Goal: Information Seeking & Learning: Learn about a topic

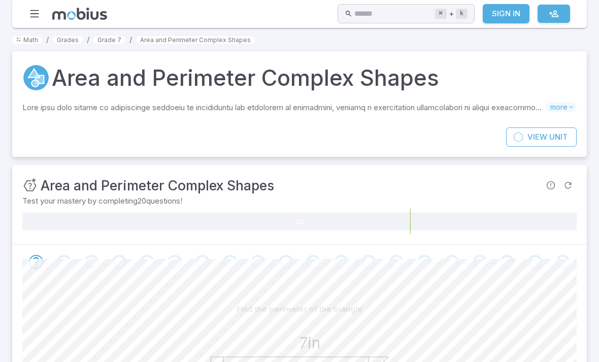
scroll to position [54, 0]
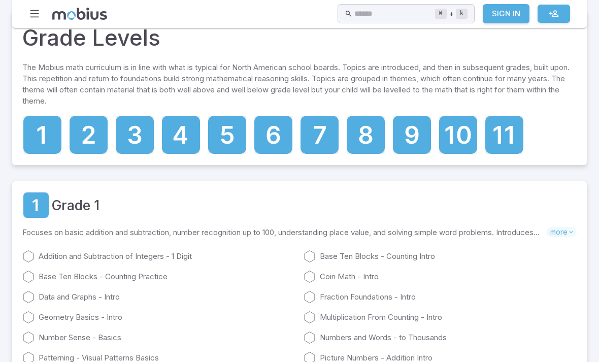
scroll to position [30, 0]
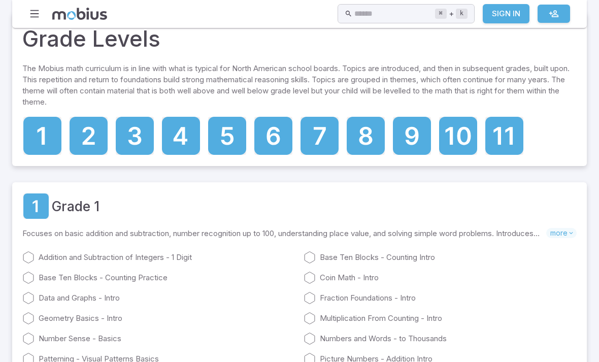
click at [324, 121] on icon at bounding box center [319, 136] width 38 height 38
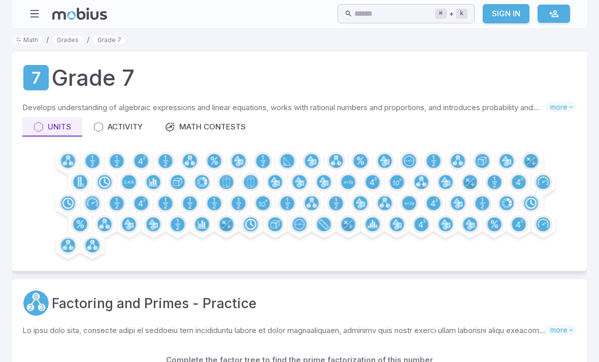
click at [216, 156] on circle at bounding box center [214, 161] width 14 height 14
click at [219, 155] on circle at bounding box center [214, 161] width 14 height 14
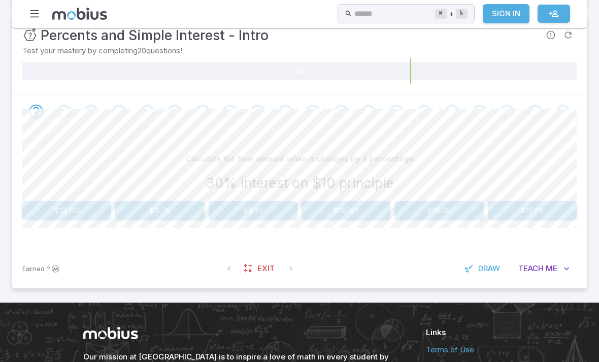
scroll to position [151, 0]
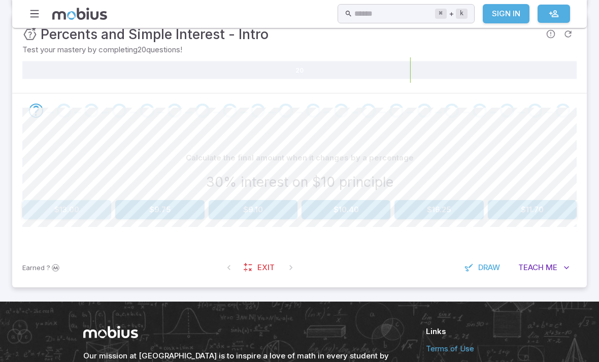
click at [75, 212] on button "$13.00" at bounding box center [66, 209] width 89 height 19
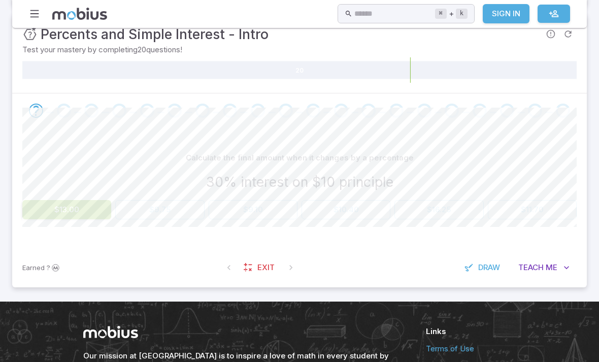
scroll to position [151, 0]
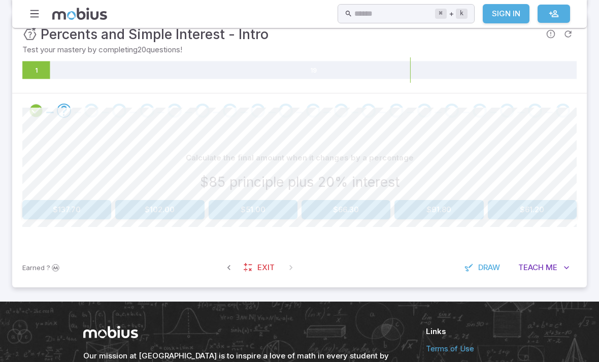
click at [173, 200] on button "$102.00" at bounding box center [159, 209] width 89 height 19
click at [452, 209] on button "$58.00" at bounding box center [438, 209] width 89 height 19
click at [168, 206] on button "$80.00" at bounding box center [159, 209] width 89 height 19
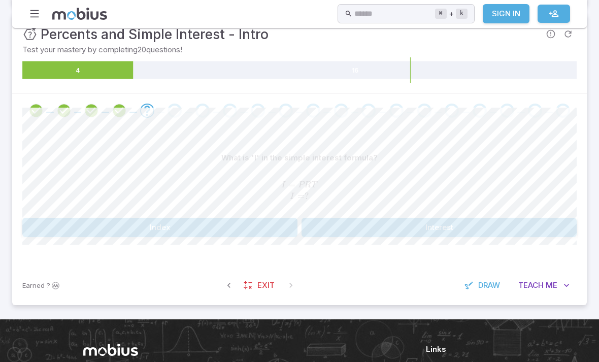
click at [394, 207] on div "I = P R T I = ? I=PRT\\ I = ? I = PRT I = ?" at bounding box center [299, 190] width 554 height 39
click at [413, 225] on button "Interest" at bounding box center [438, 227] width 275 height 19
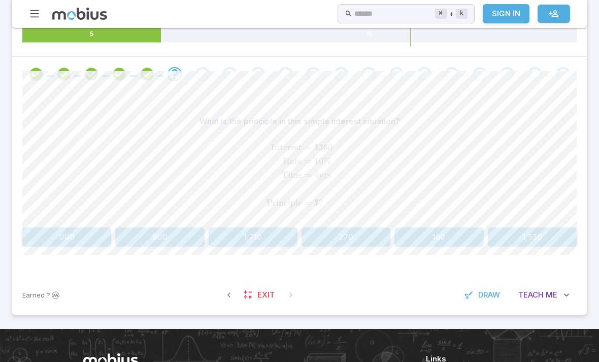
scroll to position [188, 0]
click at [544, 297] on button "Teach Me" at bounding box center [543, 294] width 65 height 19
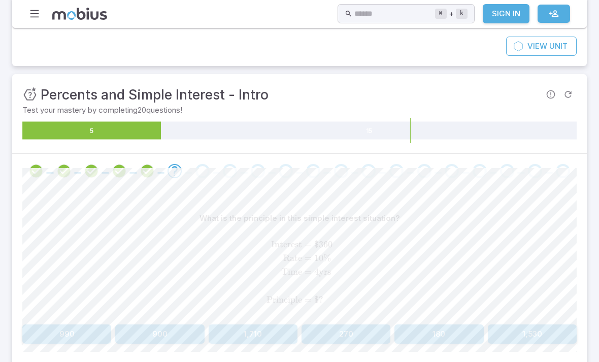
scroll to position [92, 0]
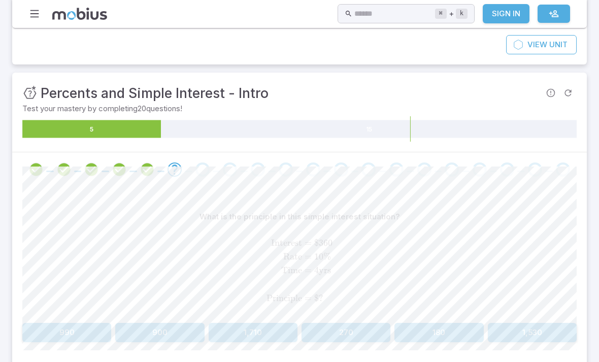
click at [163, 326] on button "900" at bounding box center [159, 332] width 89 height 19
click at [551, 326] on button "10" at bounding box center [531, 332] width 89 height 19
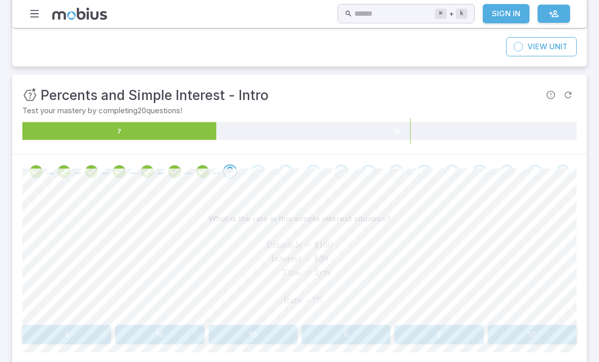
scroll to position [90, 0]
click at [545, 328] on button "10" at bounding box center [531, 334] width 89 height 19
click at [252, 335] on button "1" at bounding box center [252, 334] width 89 height 19
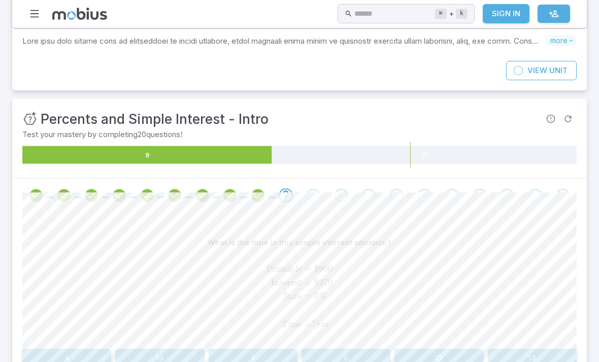
scroll to position [65, 0]
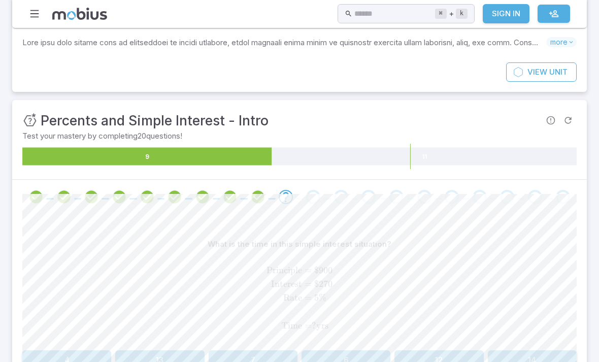
click at [358, 355] on button "6" at bounding box center [345, 359] width 89 height 19
click at [547, 67] on link "View Unit" at bounding box center [541, 71] width 71 height 19
